Goal: Task Accomplishment & Management: Use online tool/utility

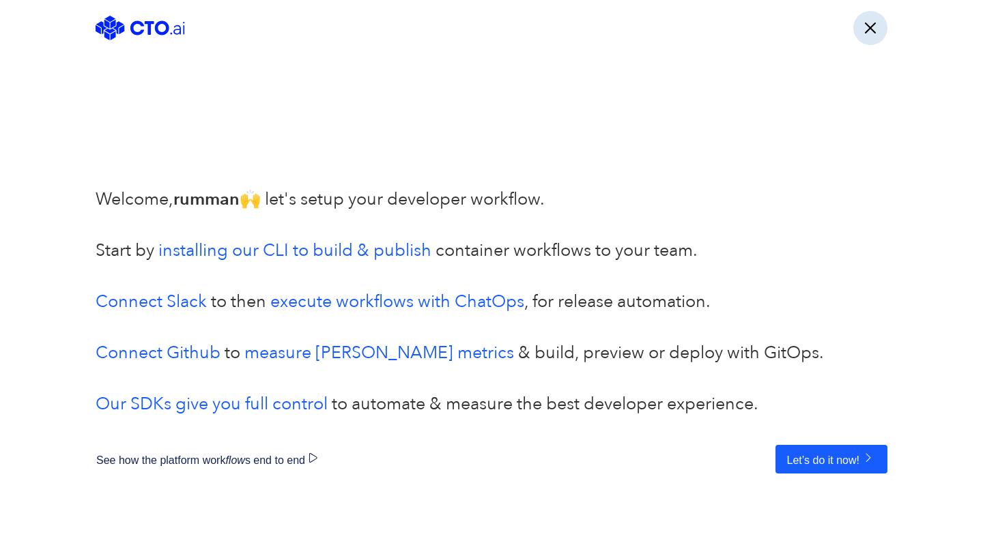
click at [872, 31] on button "button" at bounding box center [870, 28] width 34 height 34
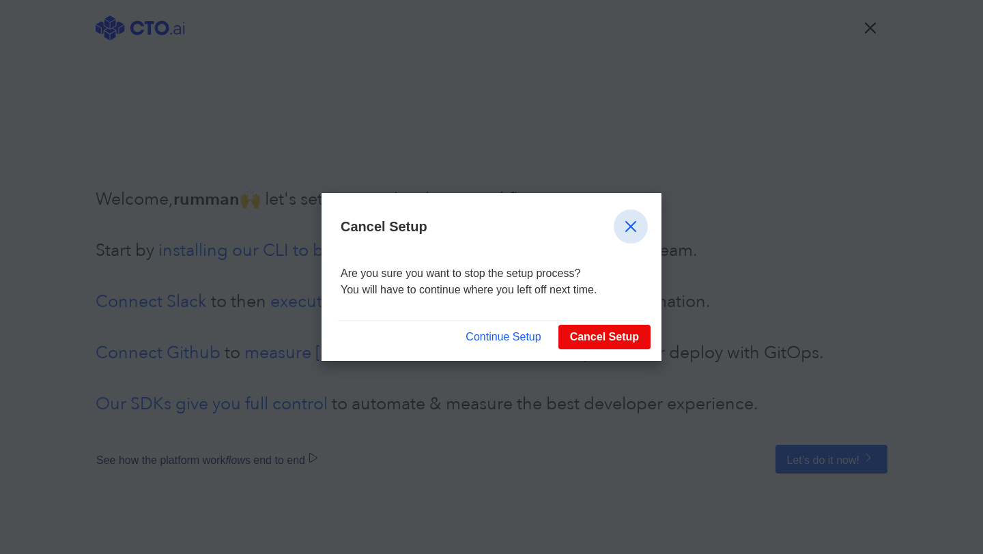
click at [627, 220] on button "button" at bounding box center [631, 227] width 34 height 34
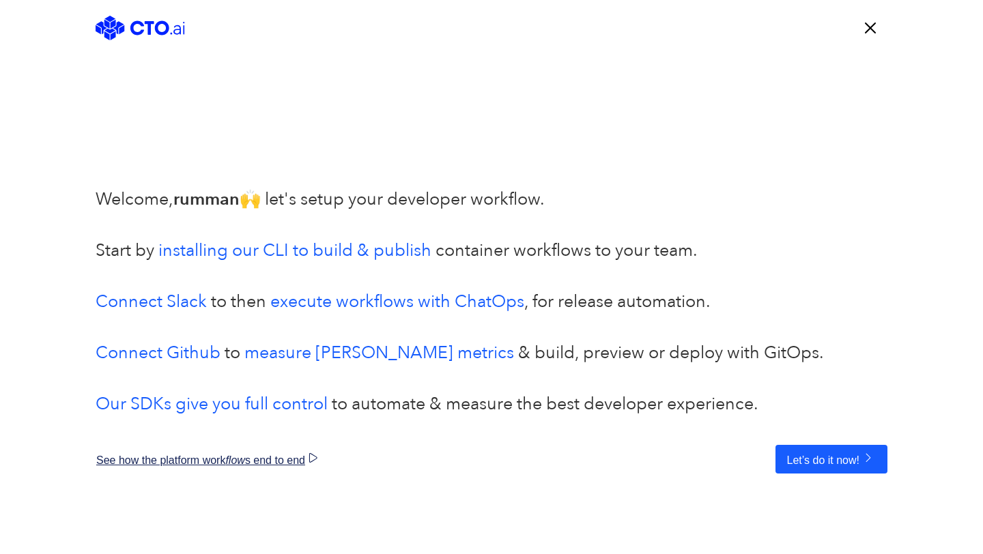
click at [270, 455] on button "See how the platform work flow s end to end" at bounding box center [214, 459] width 237 height 29
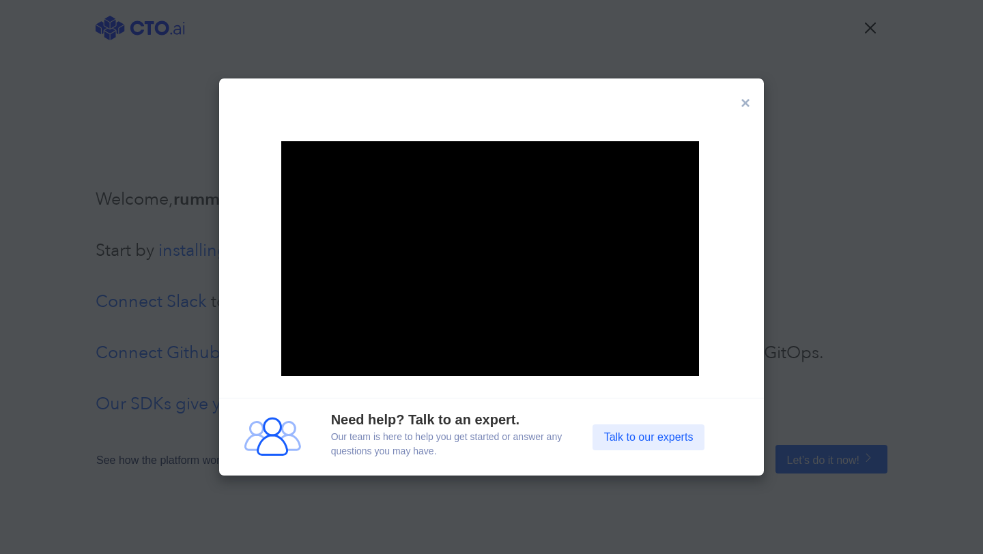
click at [750, 102] on button "× Close" at bounding box center [745, 103] width 31 height 38
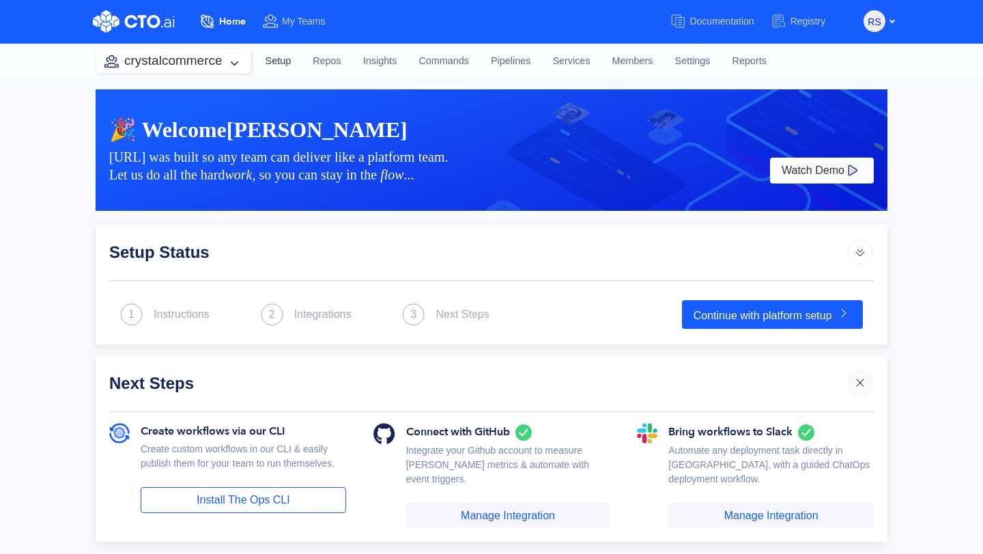
click at [274, 61] on link "Setup" at bounding box center [279, 61] width 48 height 37
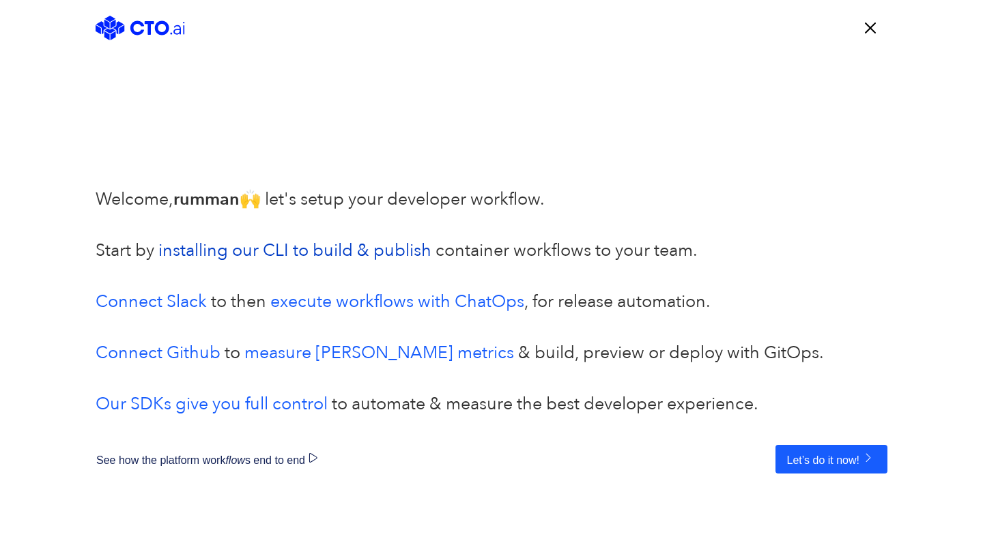
click at [288, 243] on link "installing our CLI to build & publish" at bounding box center [294, 250] width 273 height 23
click at [841, 467] on button "Let’s do it now!" at bounding box center [831, 459] width 112 height 29
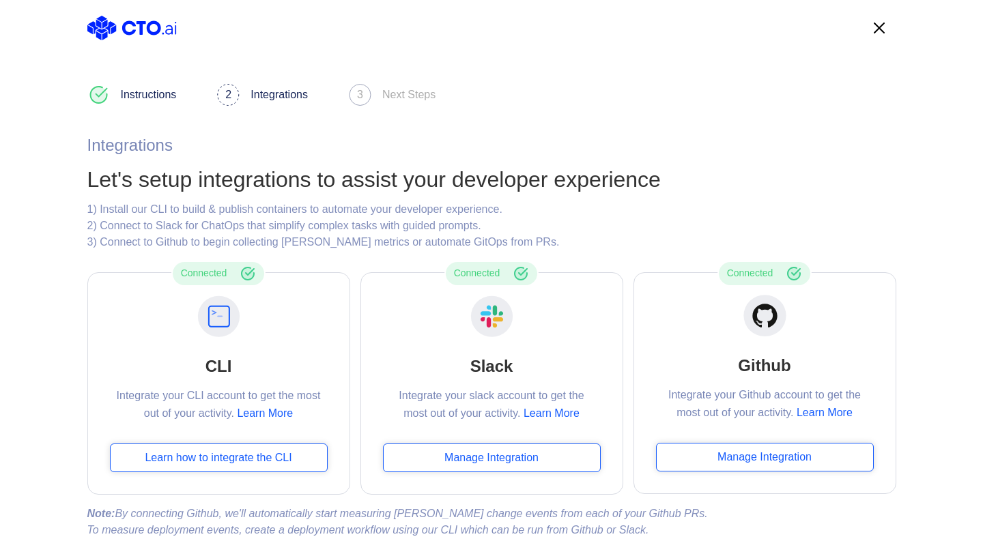
scroll to position [49, 0]
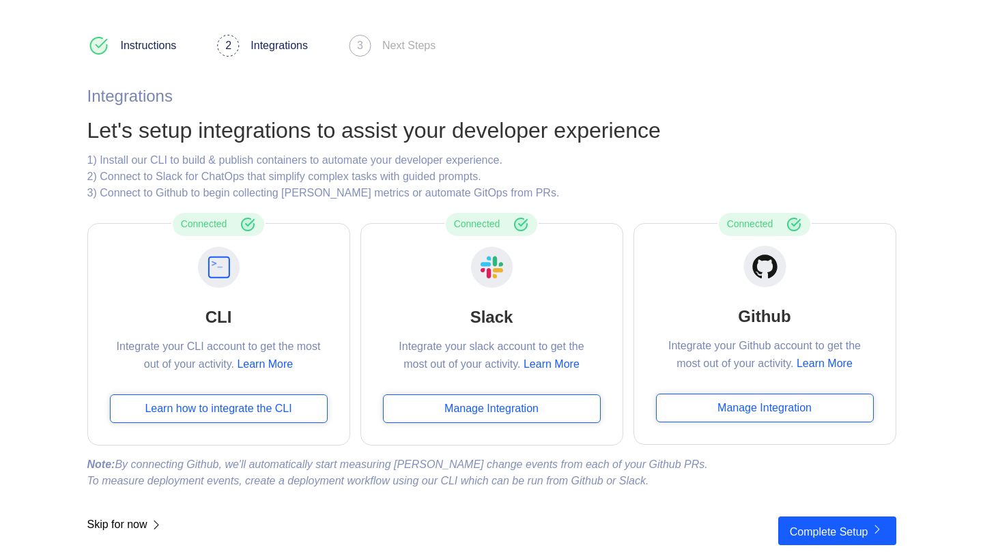
click at [119, 523] on span "Skip for now" at bounding box center [125, 531] width 76 height 29
click at [164, 528] on icon at bounding box center [155, 525] width 16 height 17
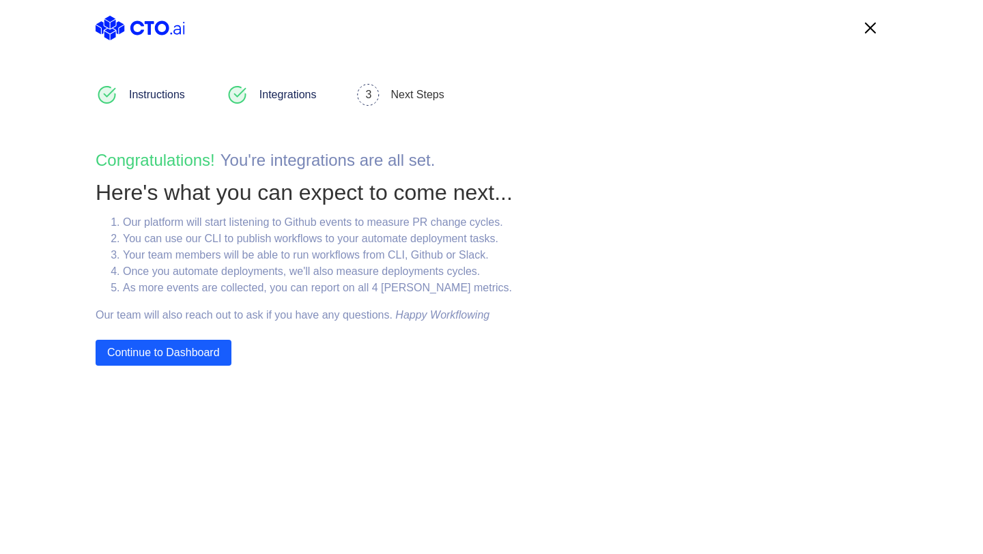
click at [119, 528] on body "Instructions Integrations 3 Next Steps Congratulations! You ' re integrations a…" at bounding box center [491, 277] width 983 height 554
click at [192, 355] on button "Continue to Dashboard" at bounding box center [164, 353] width 136 height 26
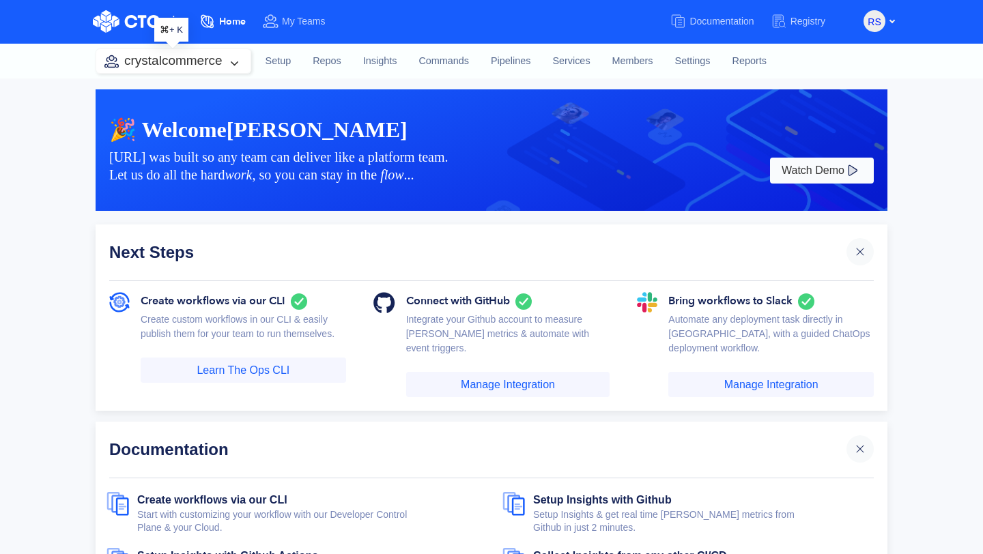
click at [239, 61] on button "crystalcommerce" at bounding box center [173, 61] width 154 height 24
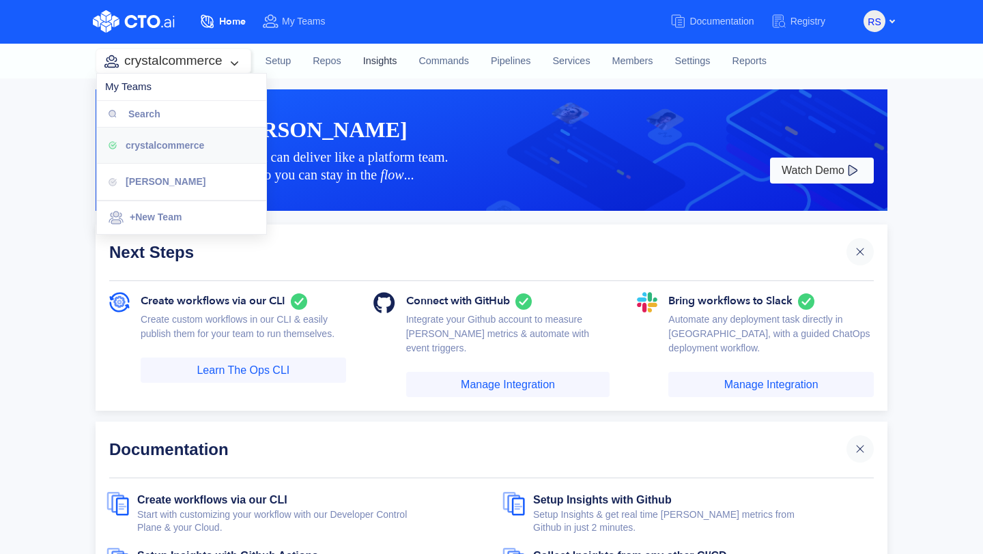
click at [378, 63] on link "Insights" at bounding box center [380, 61] width 56 height 37
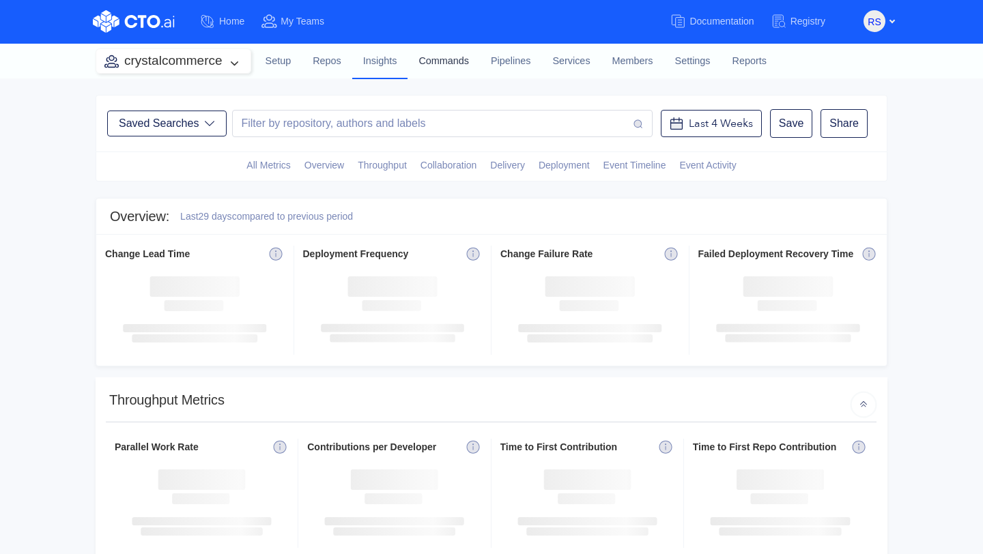
click at [437, 66] on link "Commands" at bounding box center [443, 61] width 72 height 37
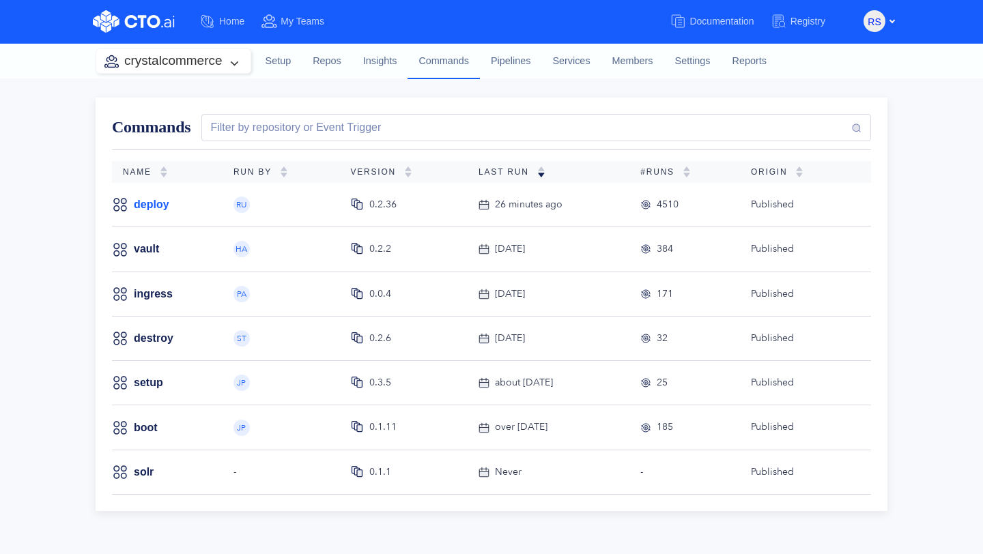
click at [147, 212] on link "deploy" at bounding box center [151, 204] width 35 height 15
